Goal: Task Accomplishment & Management: Use online tool/utility

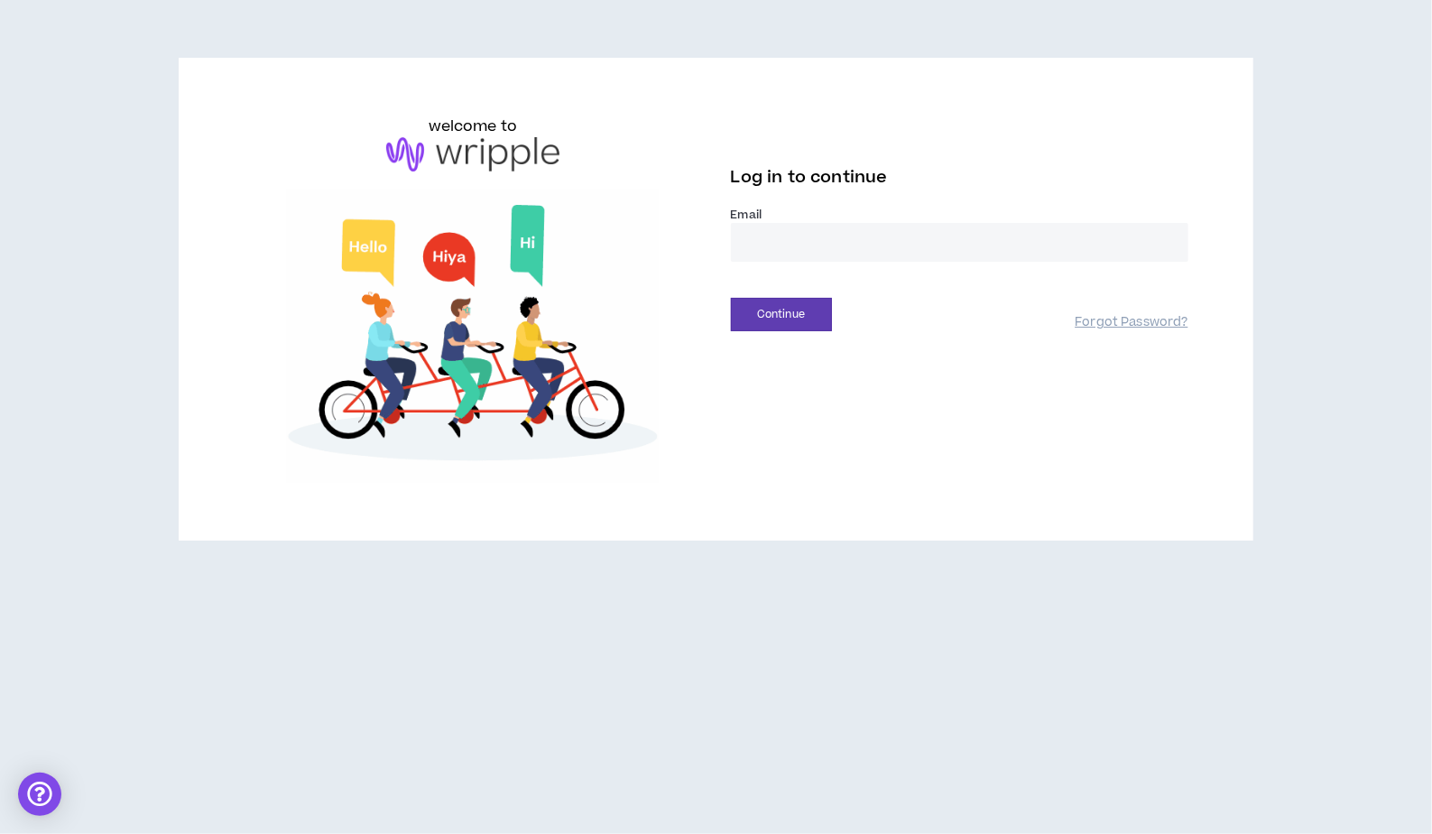
click at [914, 241] on input "email" at bounding box center [959, 242] width 457 height 39
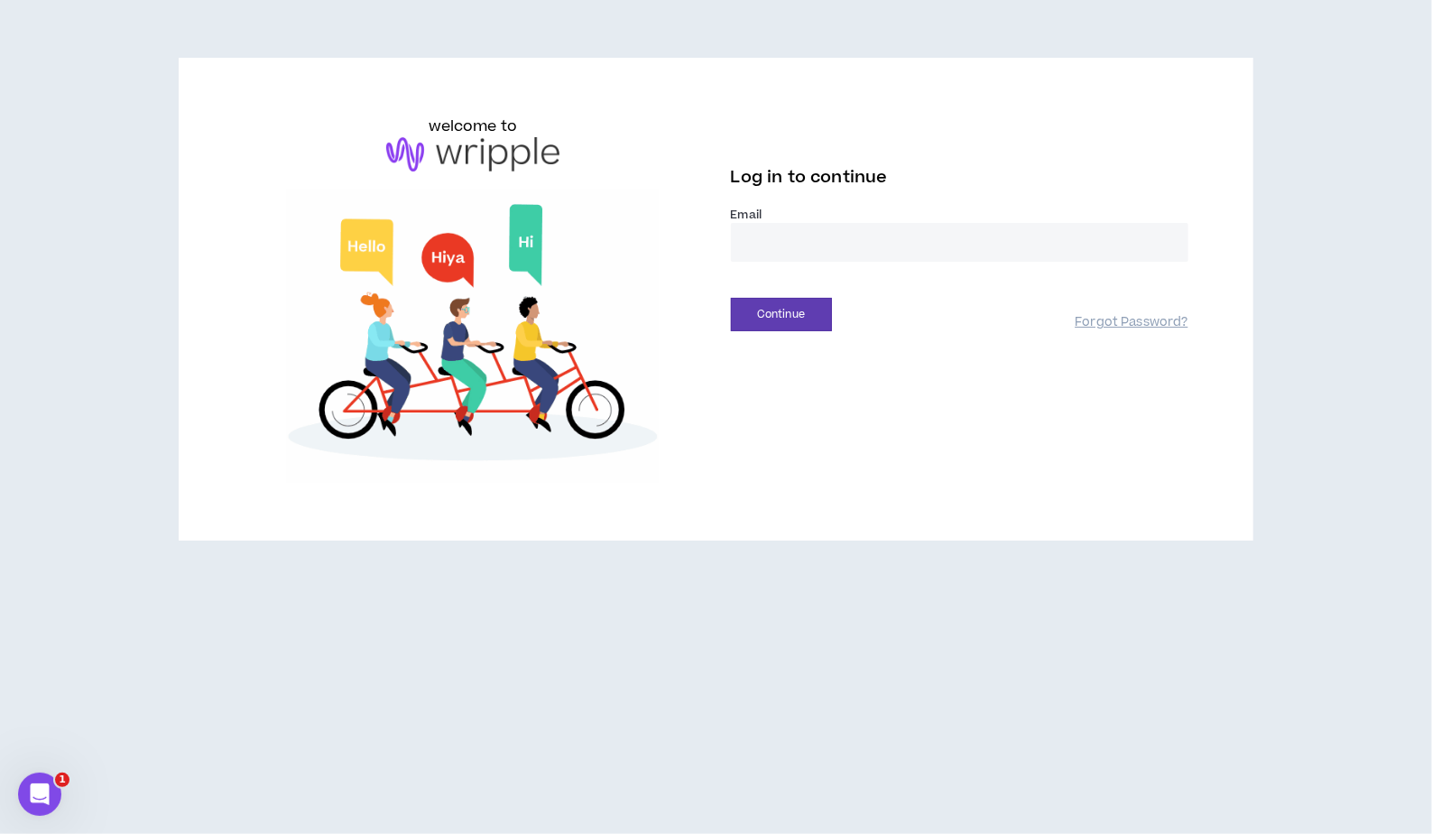
type input "**********"
click at [787, 320] on button "Continue" at bounding box center [781, 314] width 101 height 33
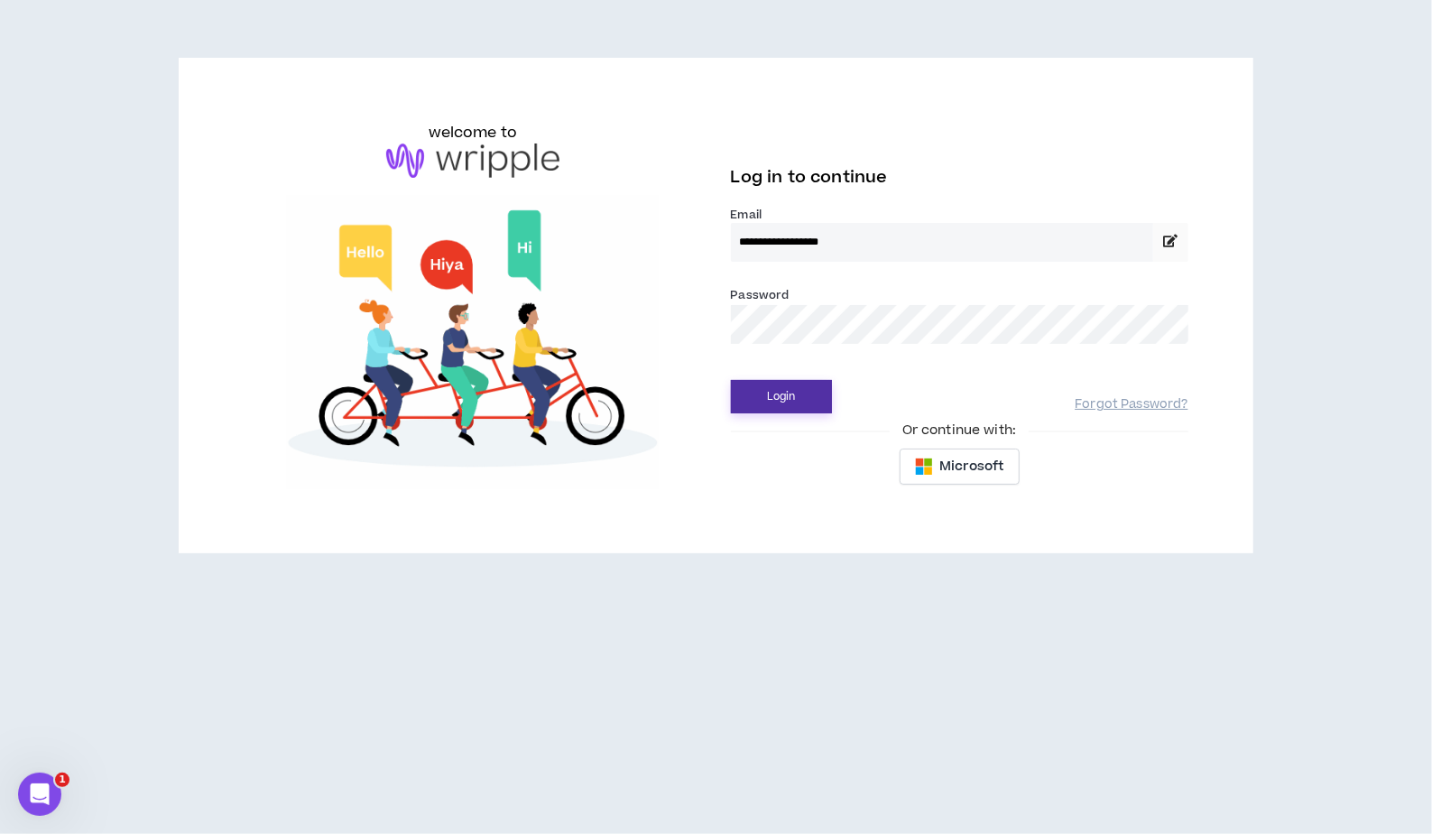
click at [760, 400] on button "Login" at bounding box center [781, 396] width 101 height 33
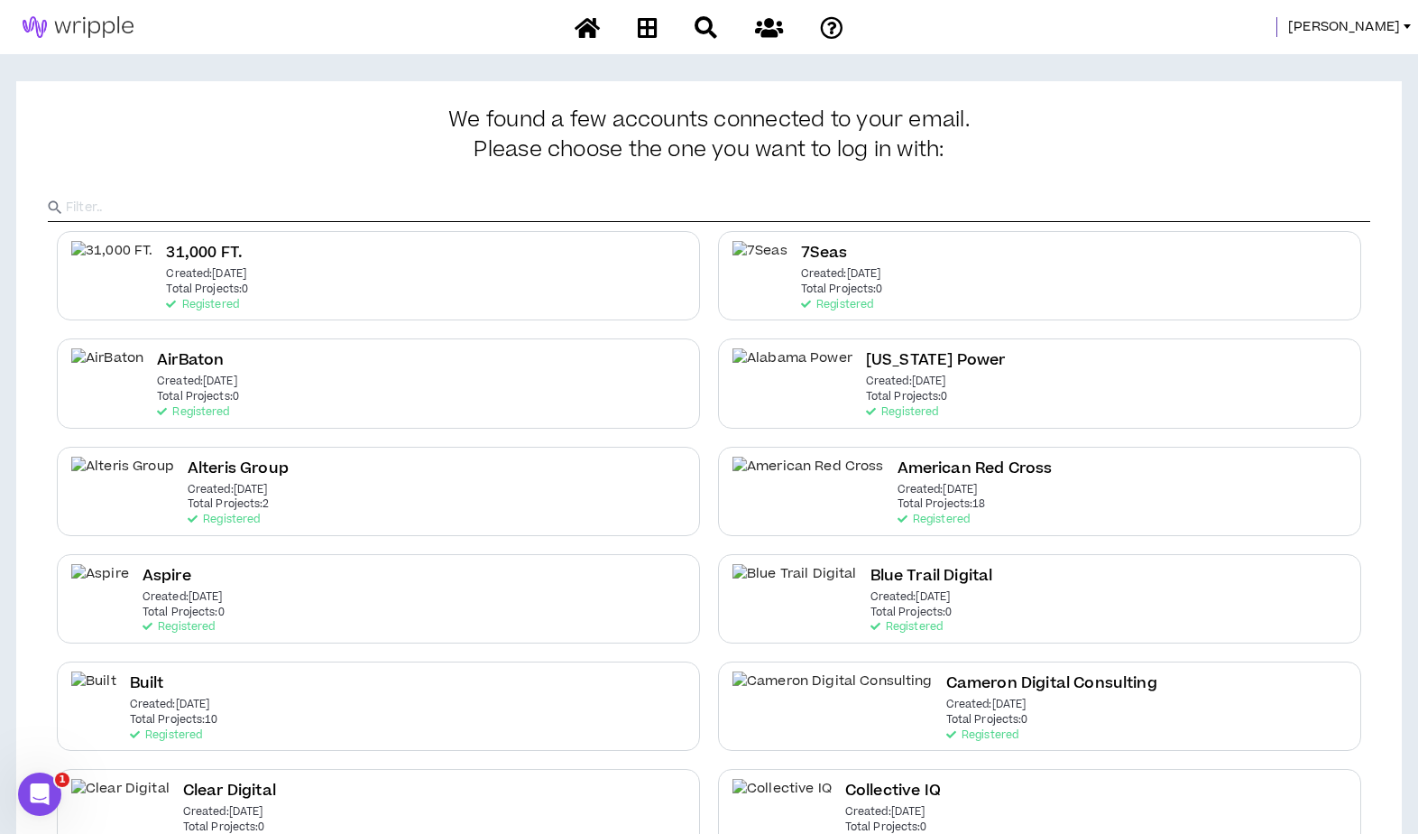
click at [1355, 17] on span "[PERSON_NAME]" at bounding box center [1344, 27] width 112 height 20
click at [1283, 140] on link "Talent Mgmt Portal" at bounding box center [1325, 133] width 163 height 27
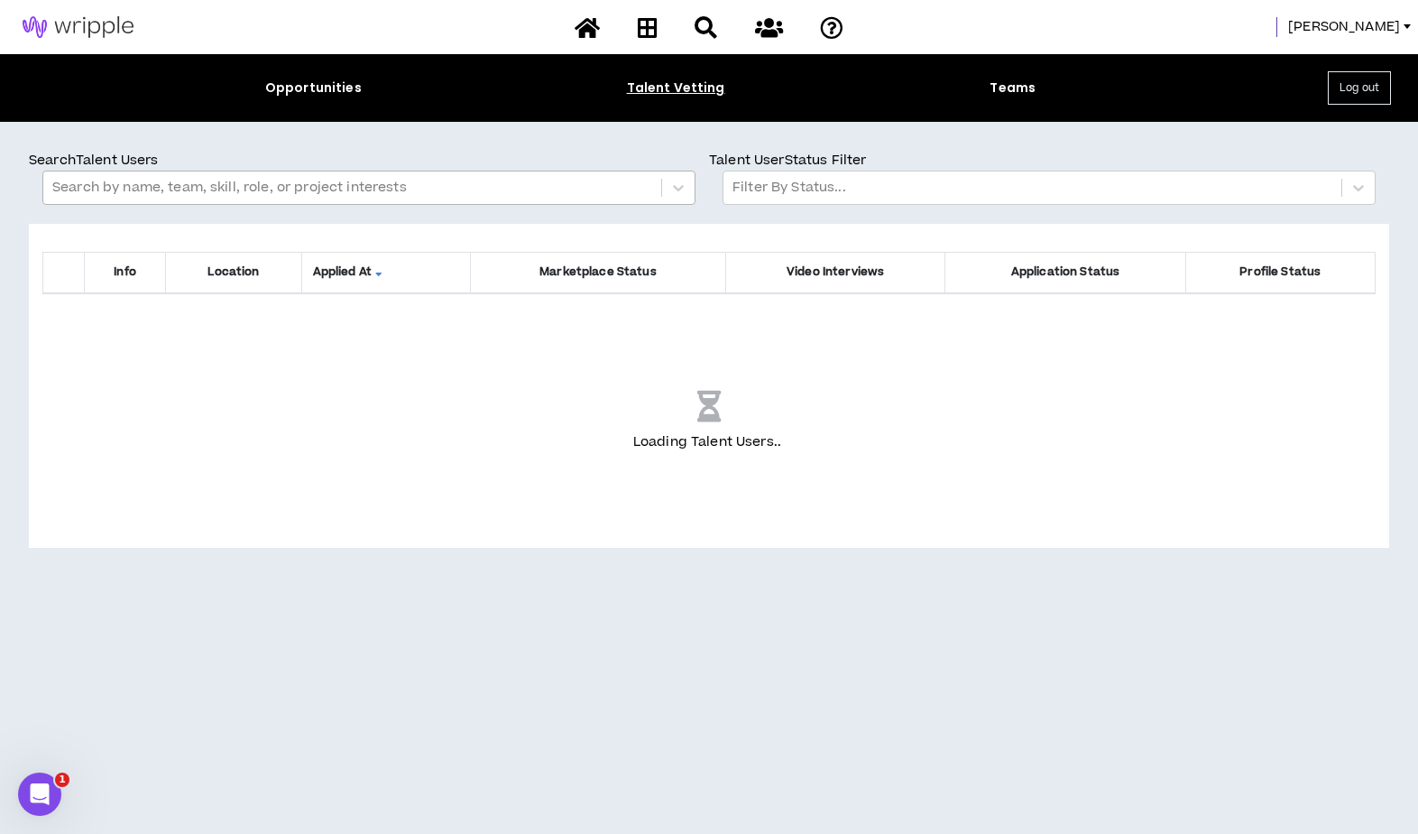
click at [296, 185] on div at bounding box center [352, 187] width 600 height 23
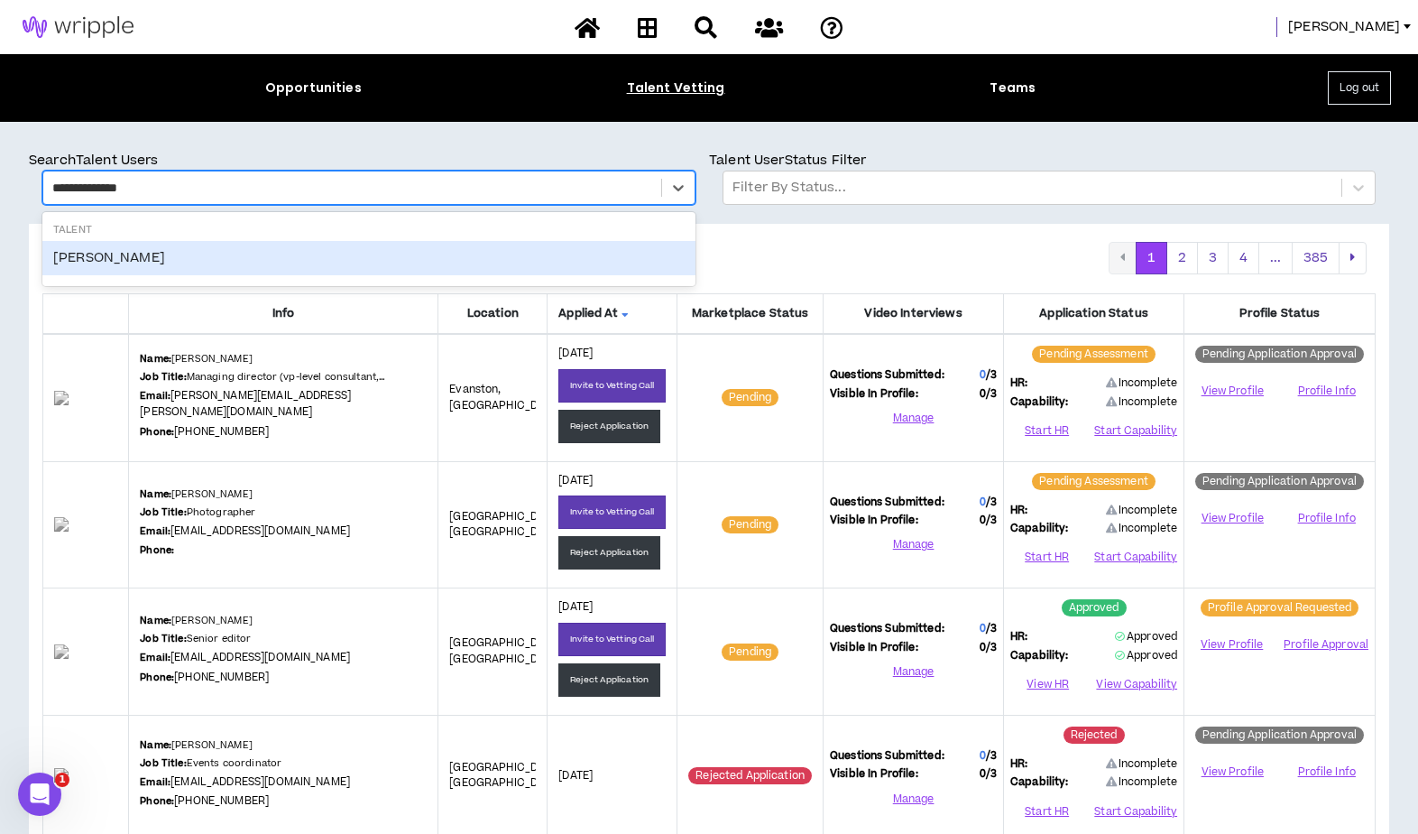
type input "**********"
click at [190, 254] on div "[PERSON_NAME]" at bounding box center [368, 258] width 653 height 34
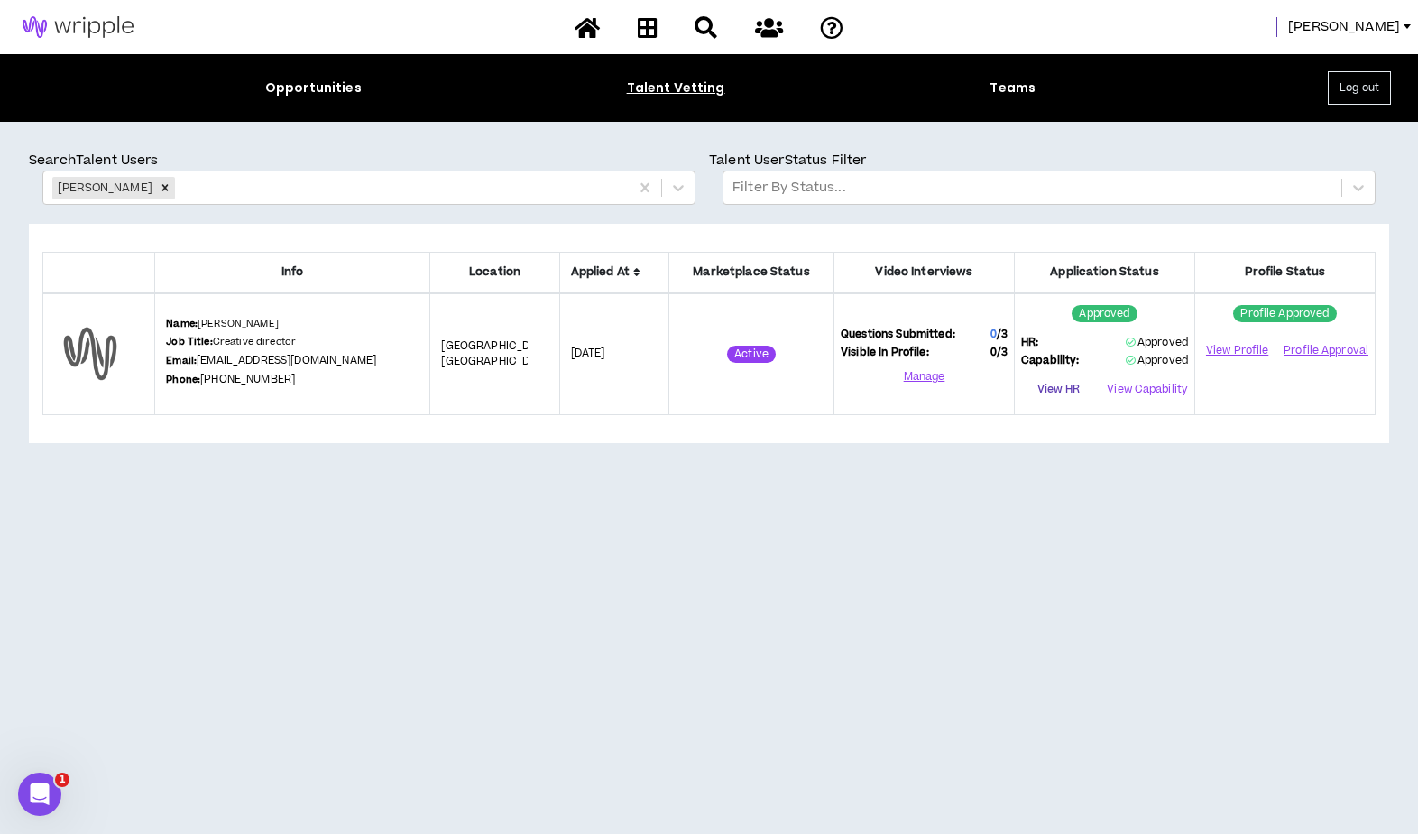
click at [1063, 386] on button "View HR" at bounding box center [1058, 389] width 75 height 27
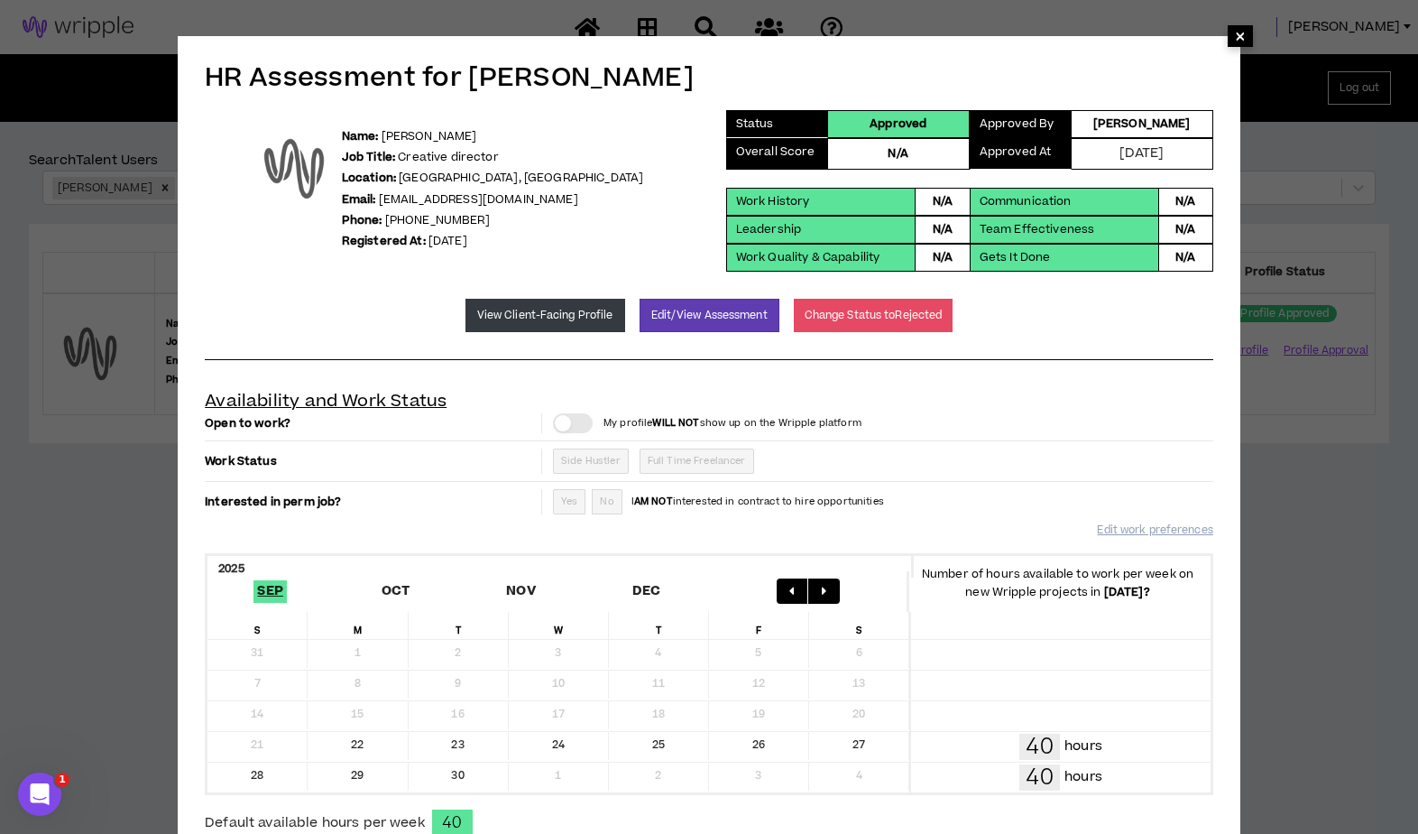
click at [1247, 34] on span "×" at bounding box center [1240, 36] width 25 height 22
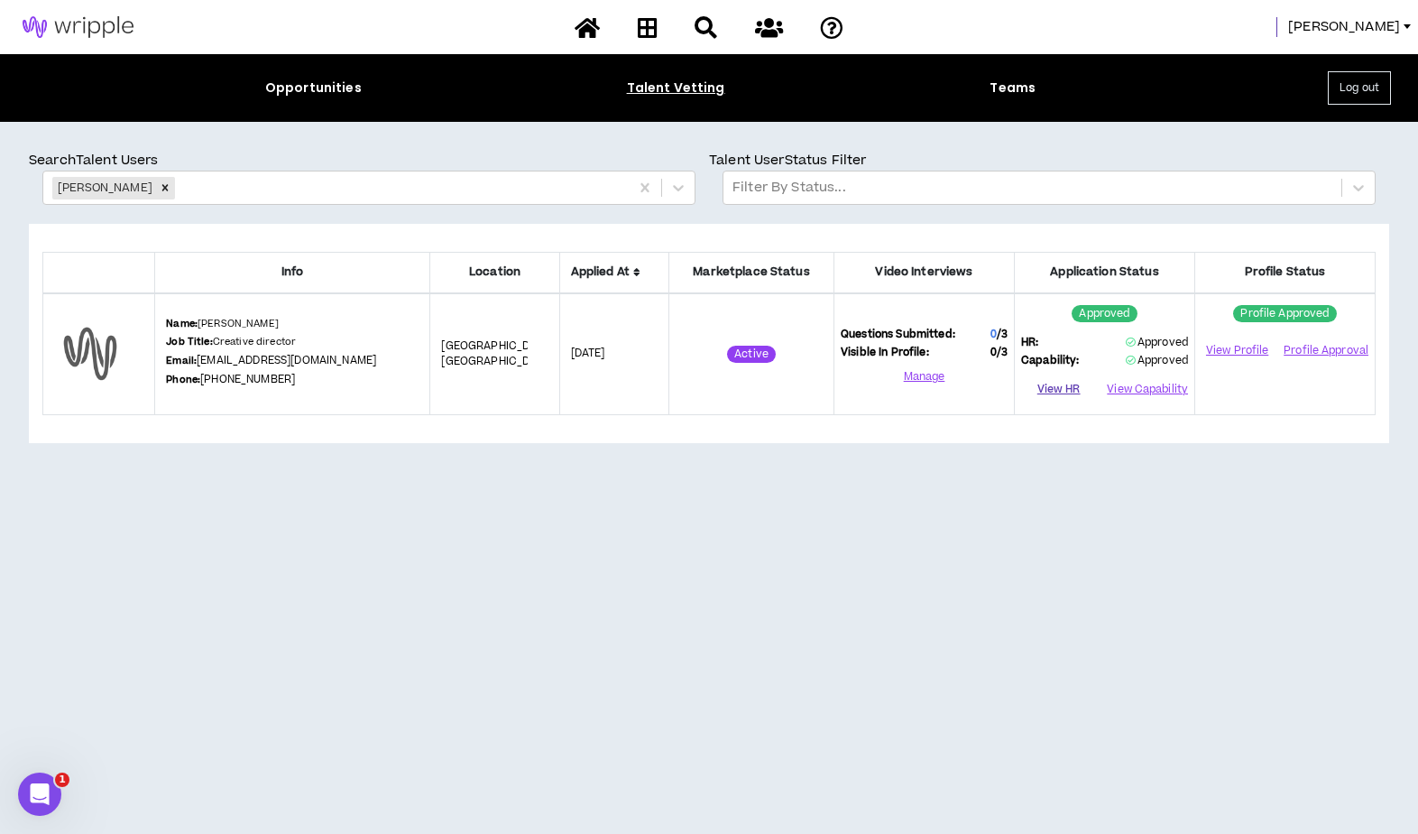
click at [1060, 386] on button "View HR" at bounding box center [1058, 389] width 75 height 27
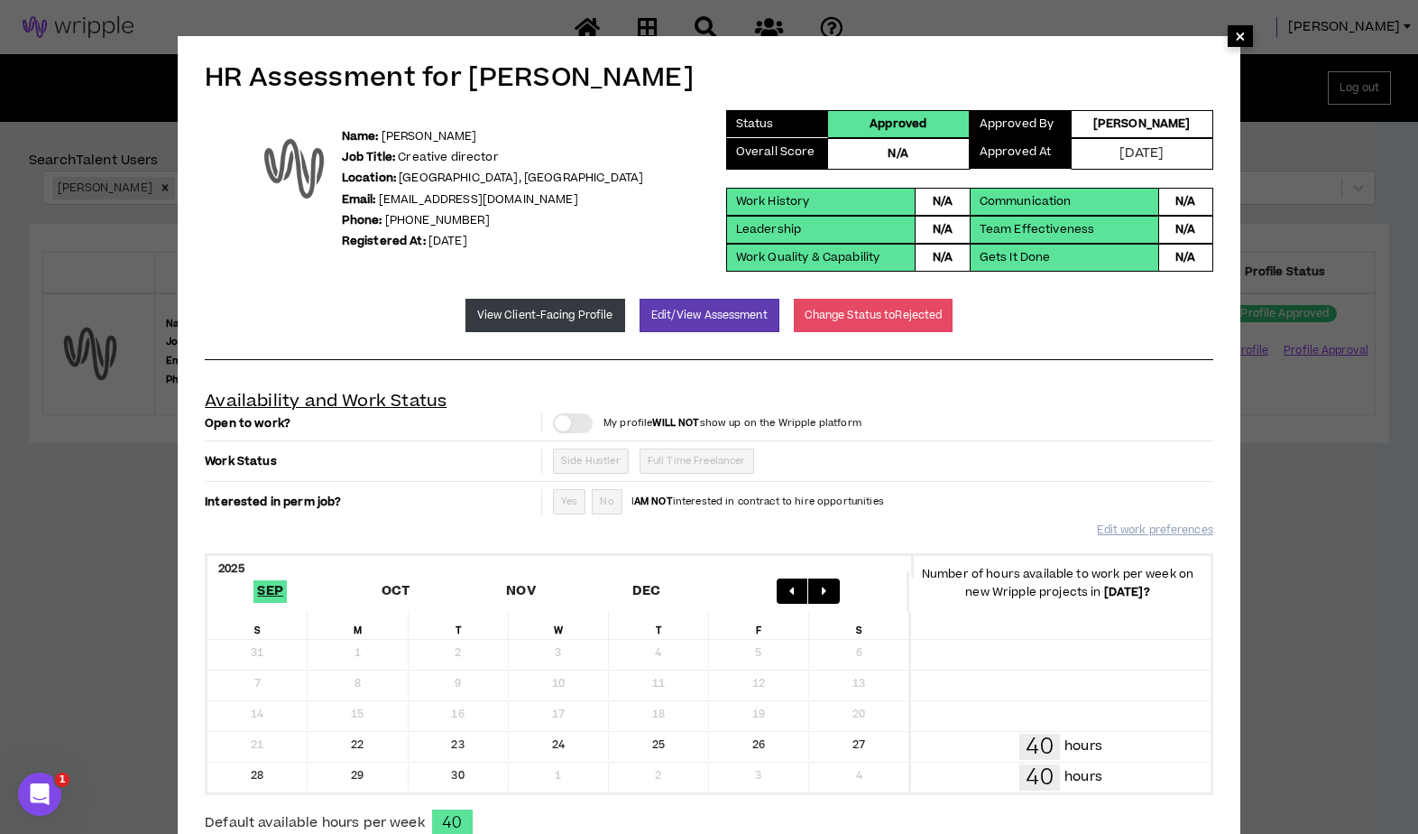
click at [1241, 32] on span "×" at bounding box center [1240, 36] width 11 height 22
